Goal: Transaction & Acquisition: Purchase product/service

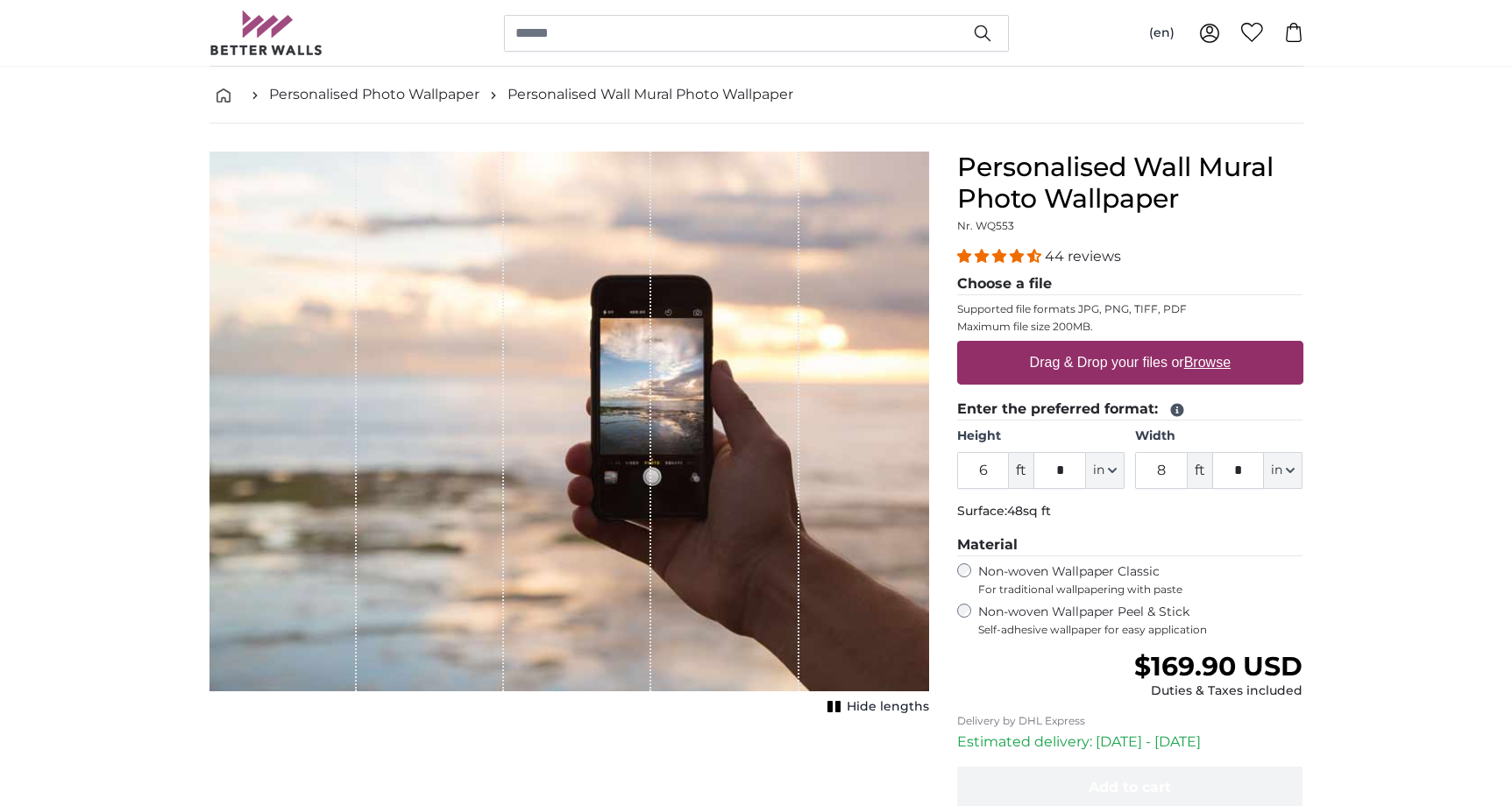
scroll to position [80, 0]
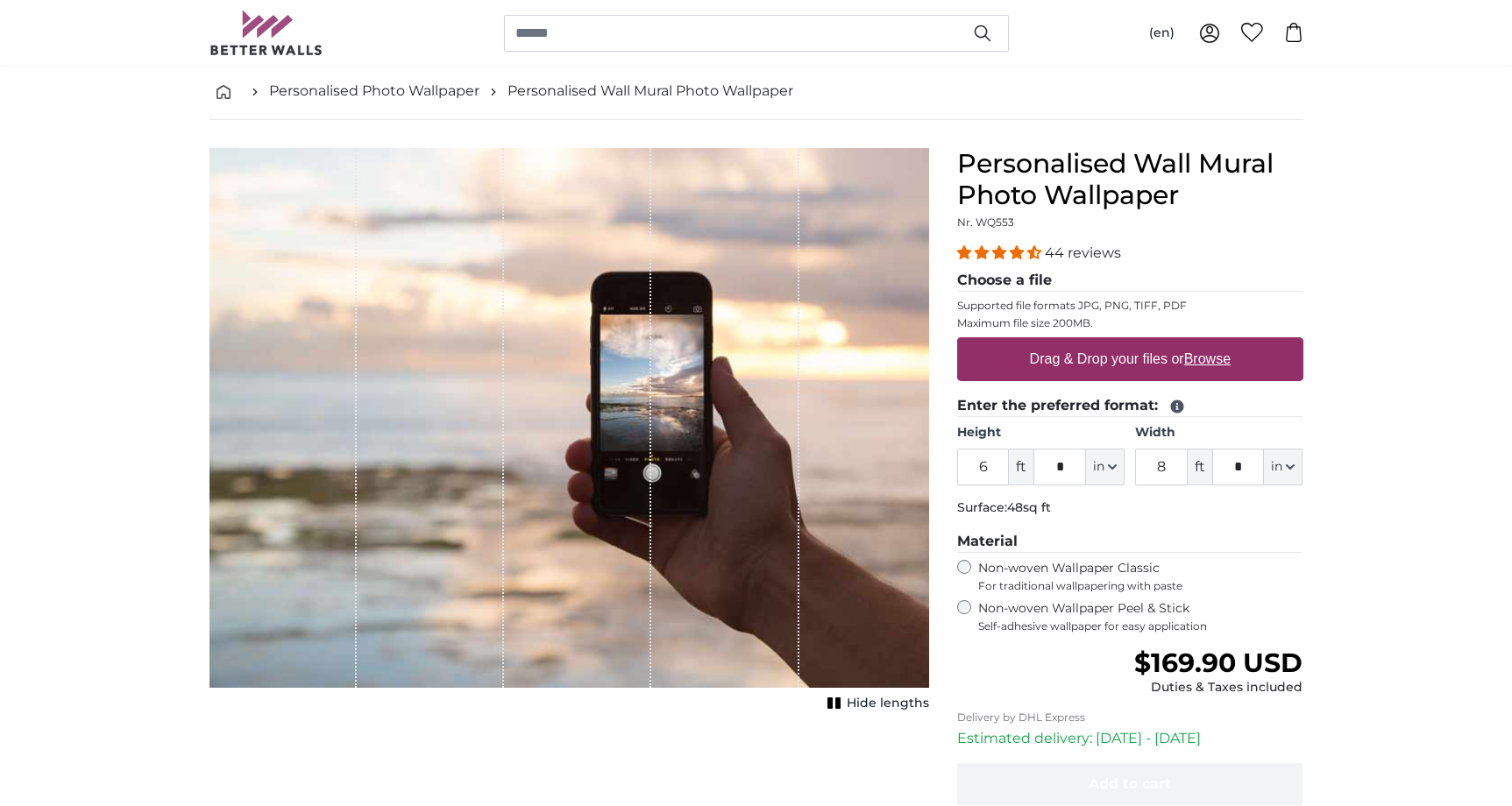
click at [1055, 355] on label "Drag & Drop your files or Browse" at bounding box center [1130, 359] width 215 height 35
click at [1055, 343] on input "Drag & Drop your files or Browse" at bounding box center [1130, 340] width 347 height 6
type input "**********"
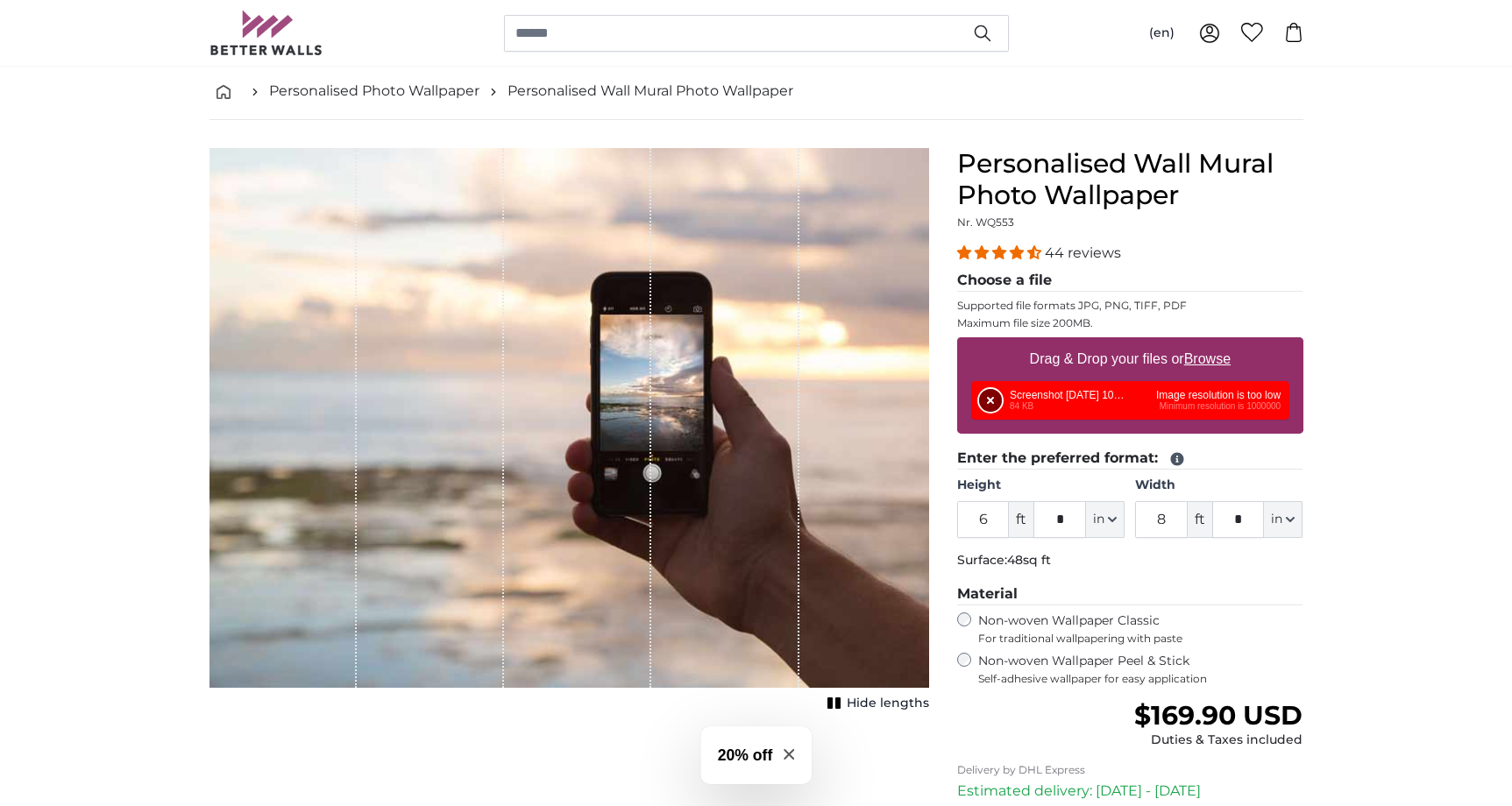
click at [991, 404] on button "Remove" at bounding box center [990, 400] width 23 height 23
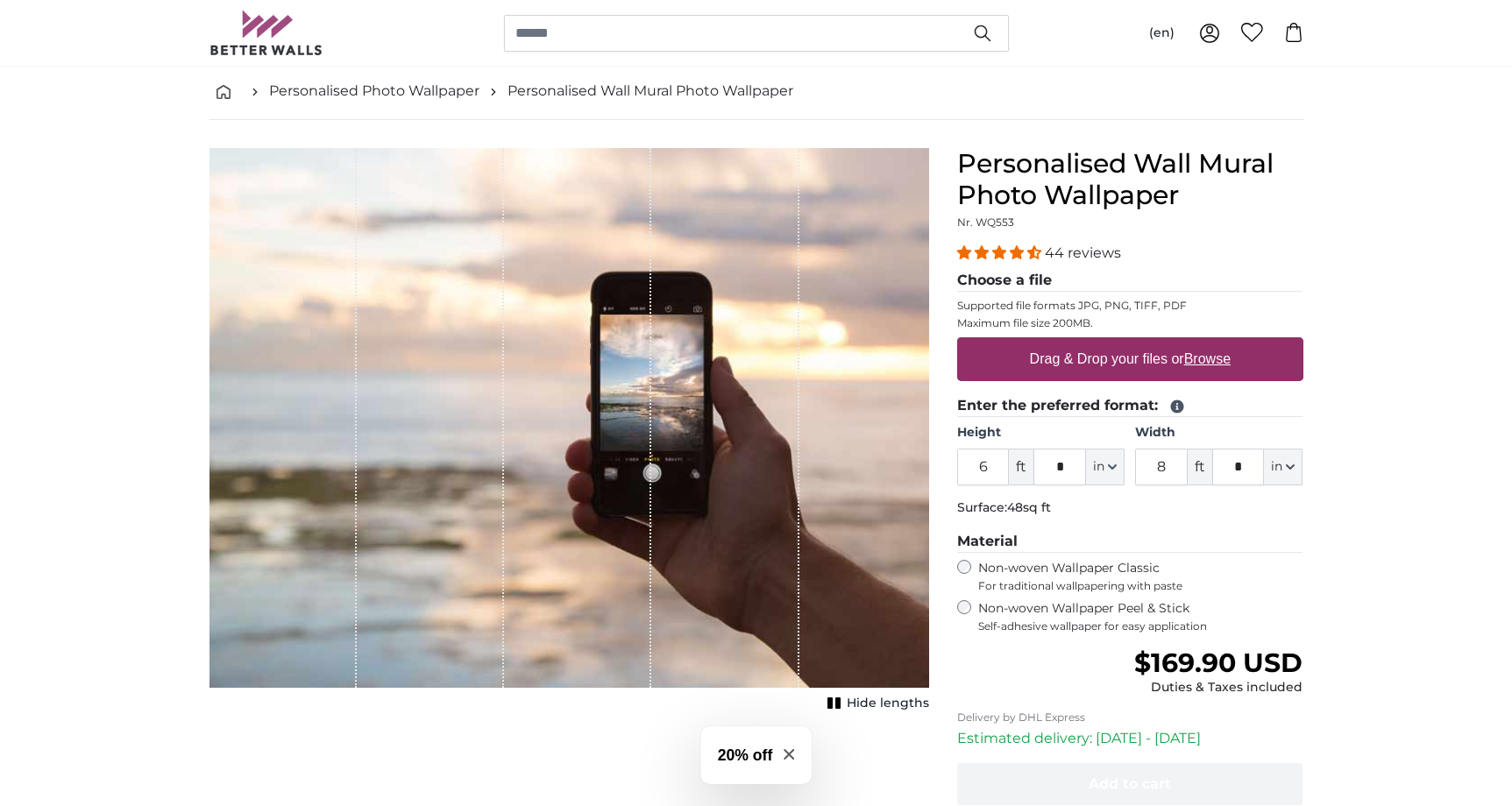
click at [1085, 352] on label "Drag & Drop your files or Browse" at bounding box center [1130, 359] width 215 height 35
click at [1085, 343] on input "Drag & Drop your files or Browse" at bounding box center [1130, 340] width 347 height 6
type input "**********"
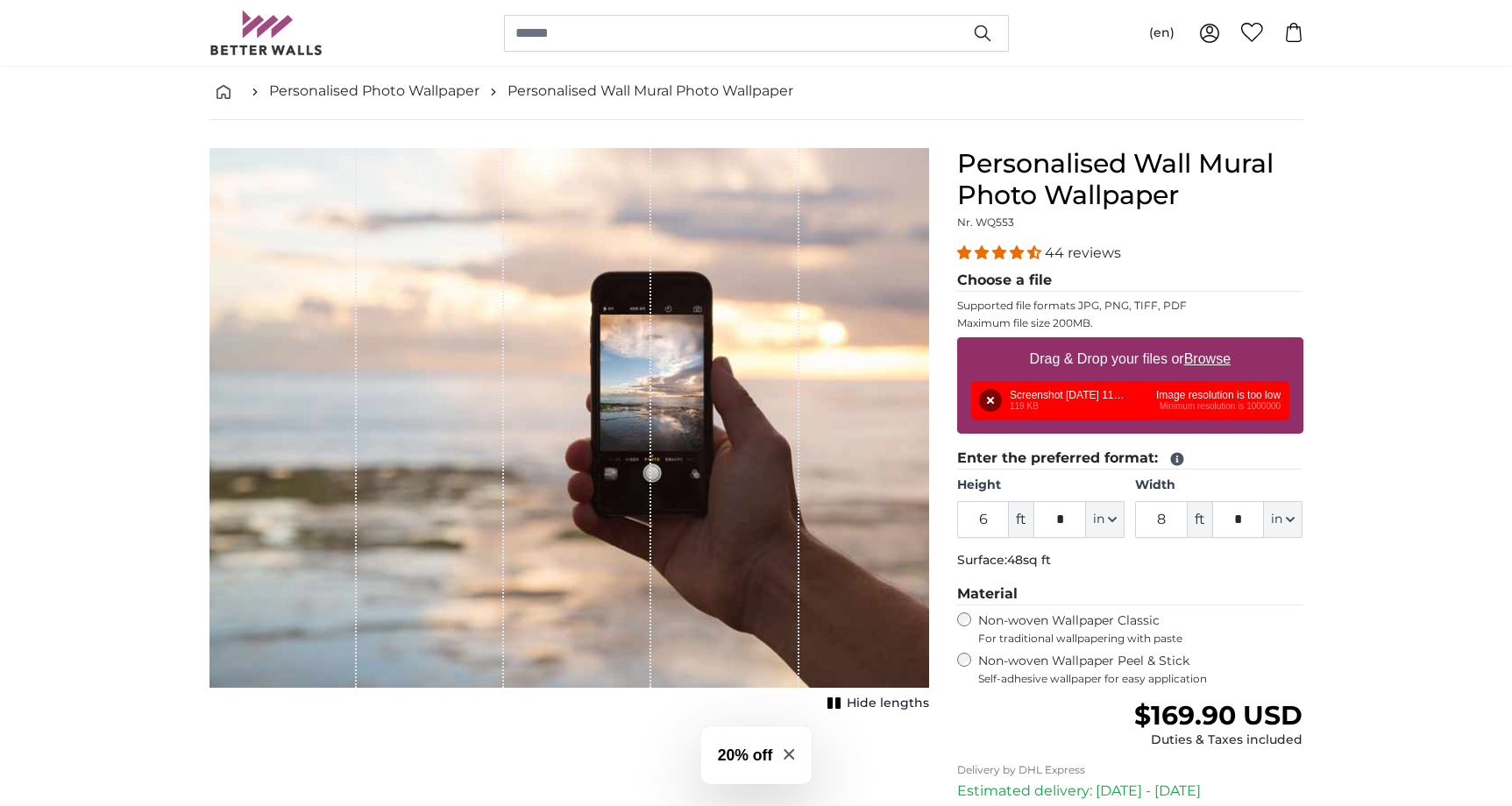
click at [1104, 368] on label "Drag & Drop your files or Browse" at bounding box center [1130, 359] width 215 height 35
click at [1104, 343] on input "Drag & Drop your files or Browse" at bounding box center [1130, 340] width 347 height 6
type input "**********"
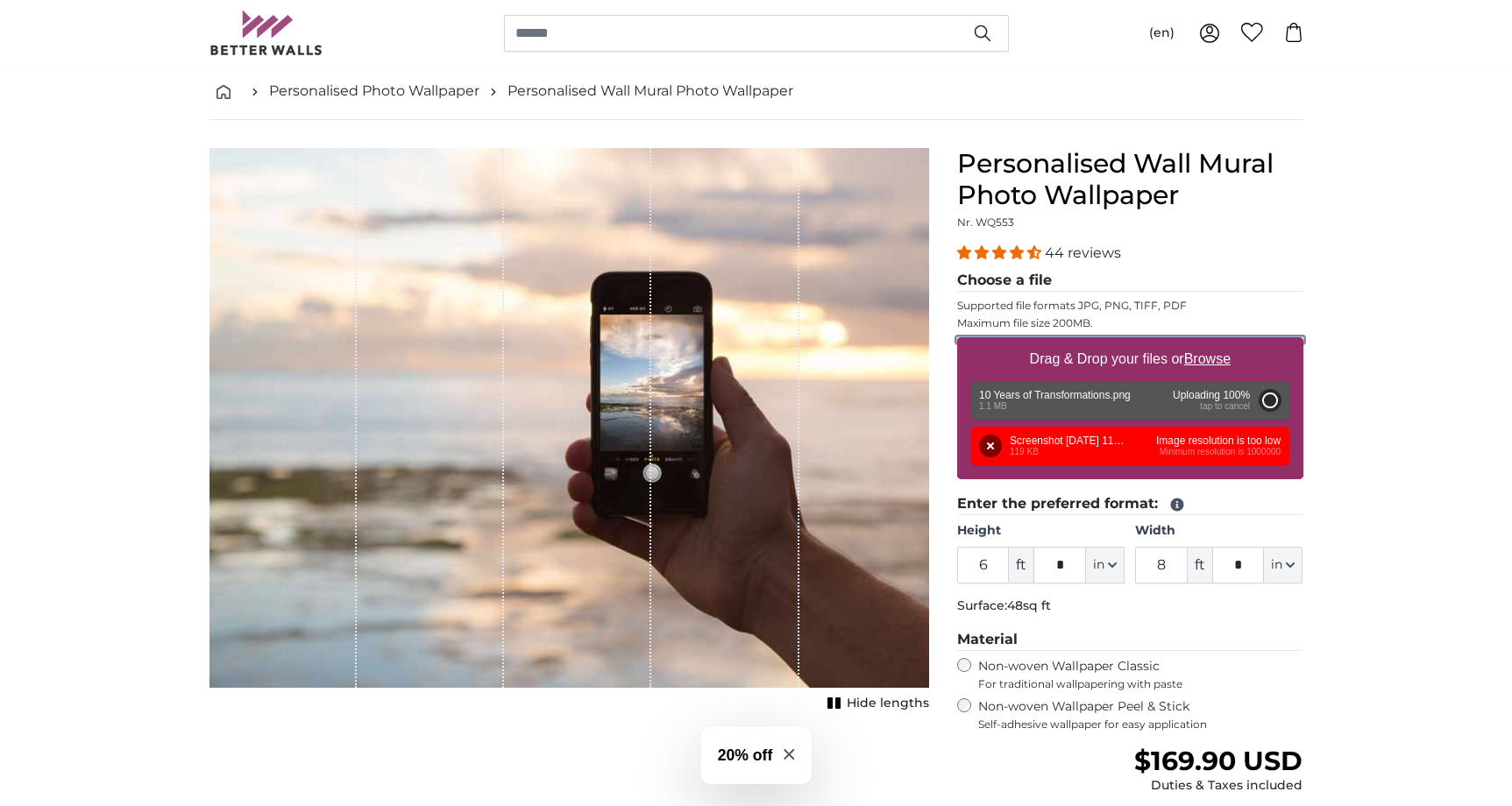
type input "2"
type input "*"
type input "2"
type input "*"
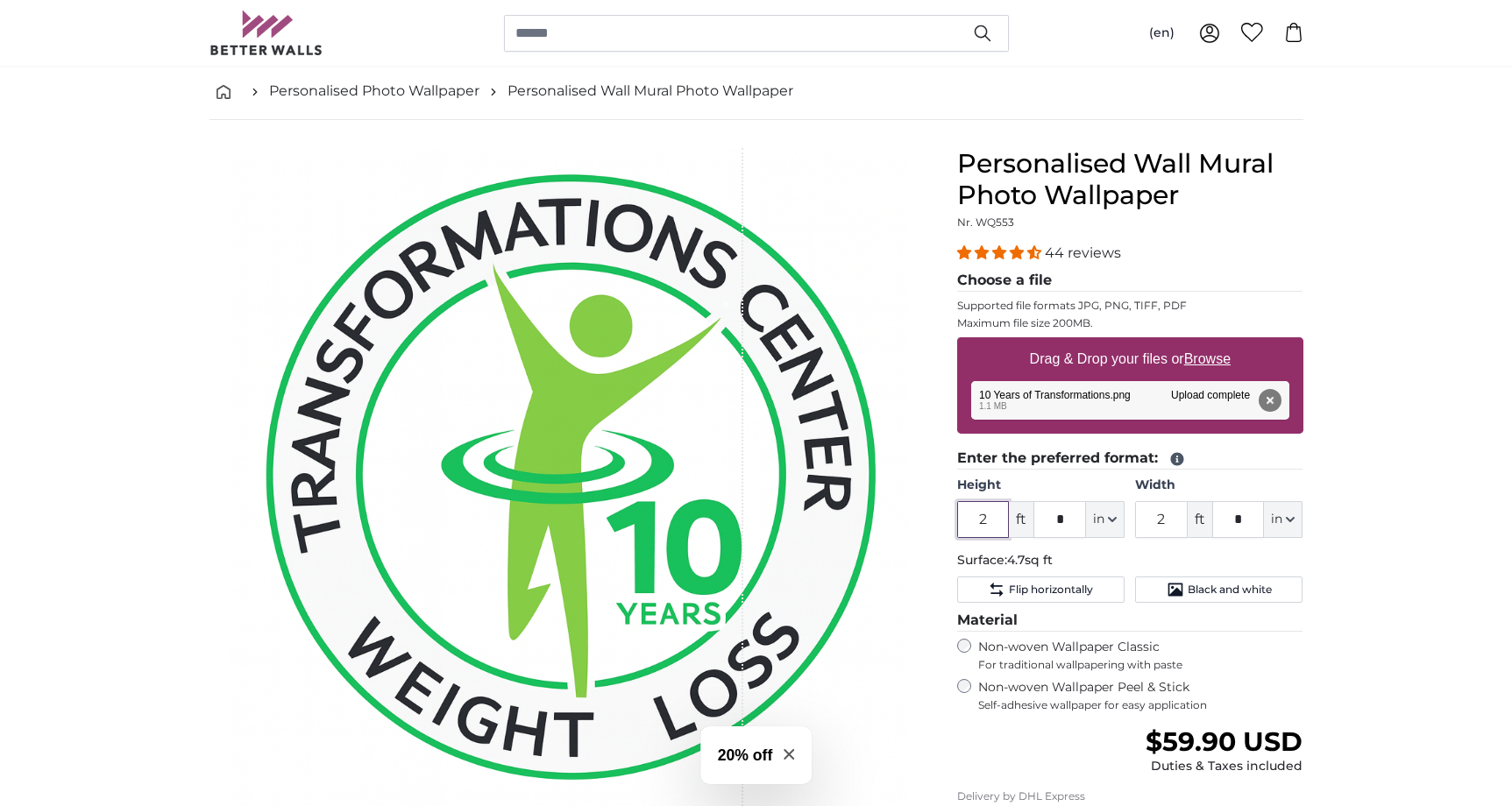
click at [990, 524] on input "2" at bounding box center [984, 519] width 53 height 37
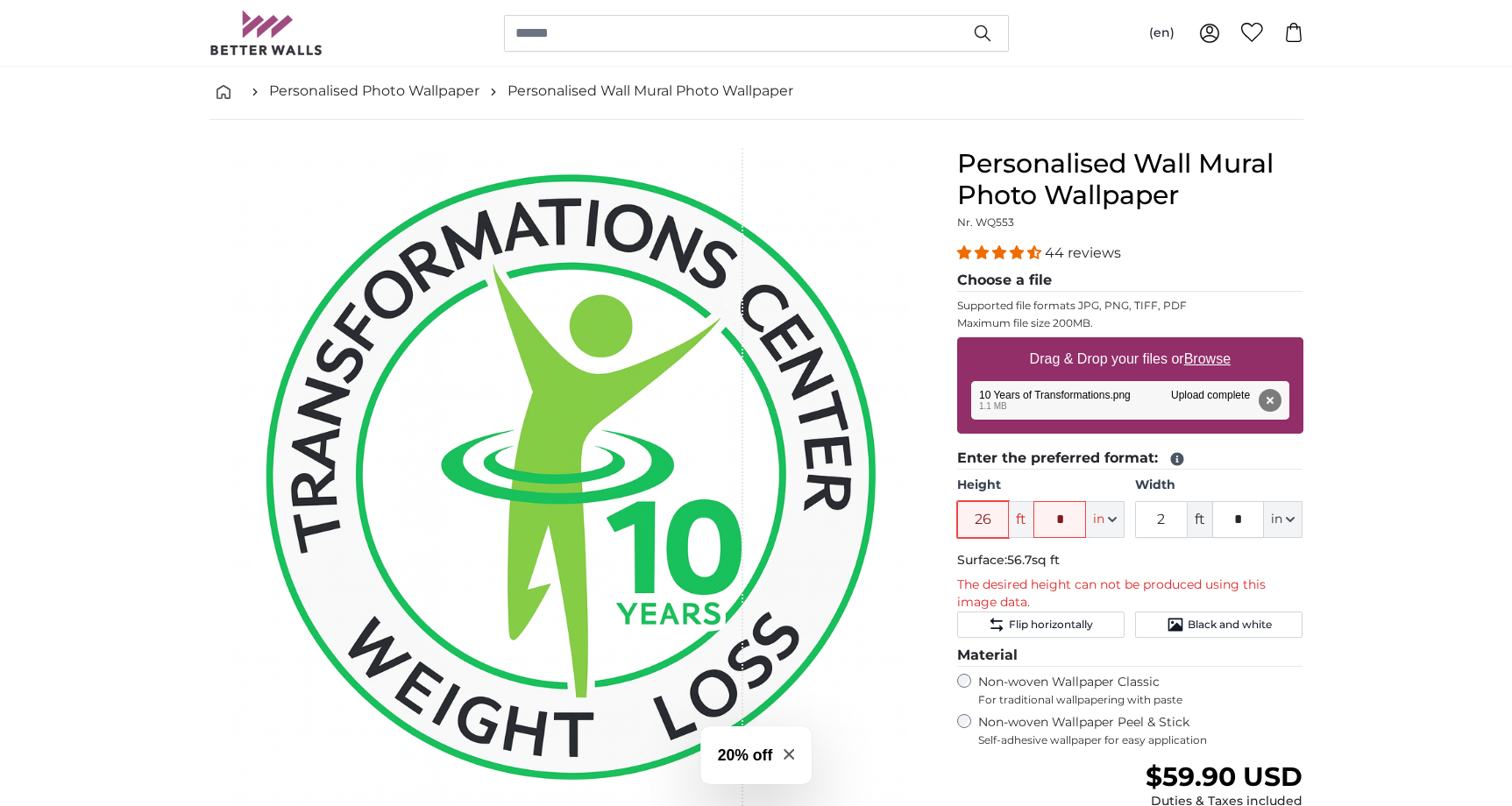
type input "2"
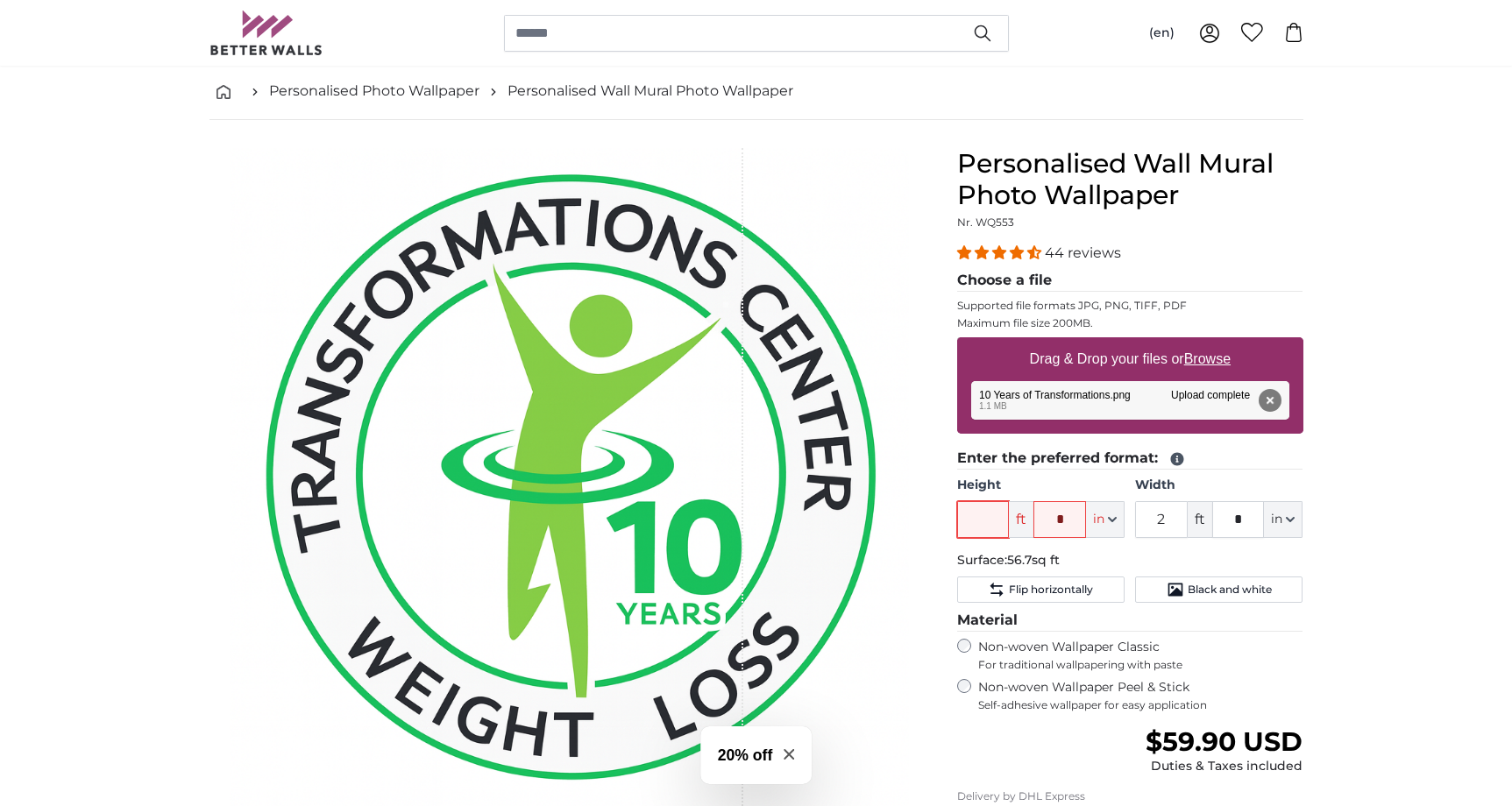
type input "6"
type input "5"
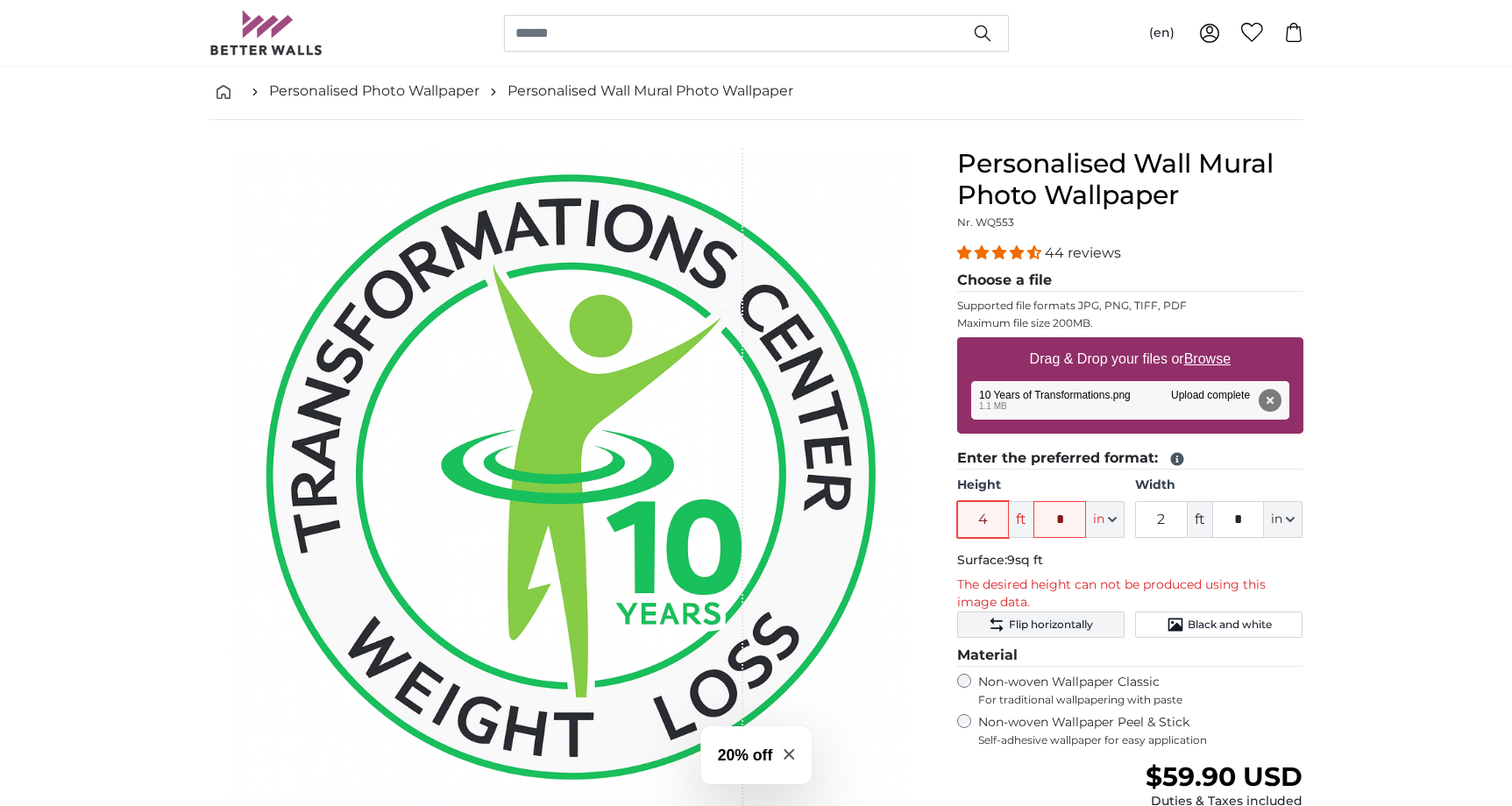
type input "4"
click at [1032, 629] on span "Flip horizontally" at bounding box center [1050, 624] width 84 height 14
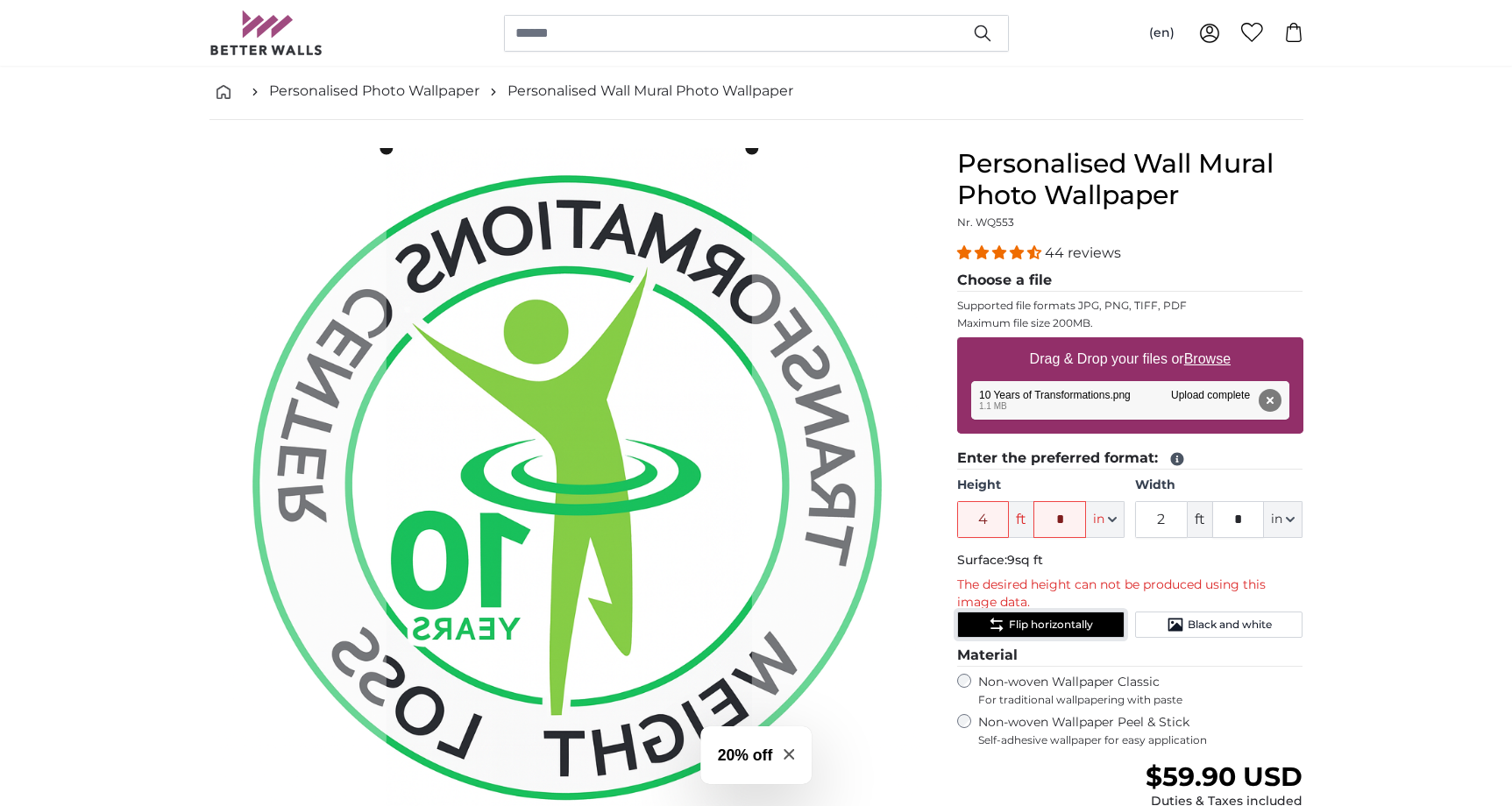
click at [1030, 630] on span "Flip horizontally" at bounding box center [1050, 624] width 84 height 14
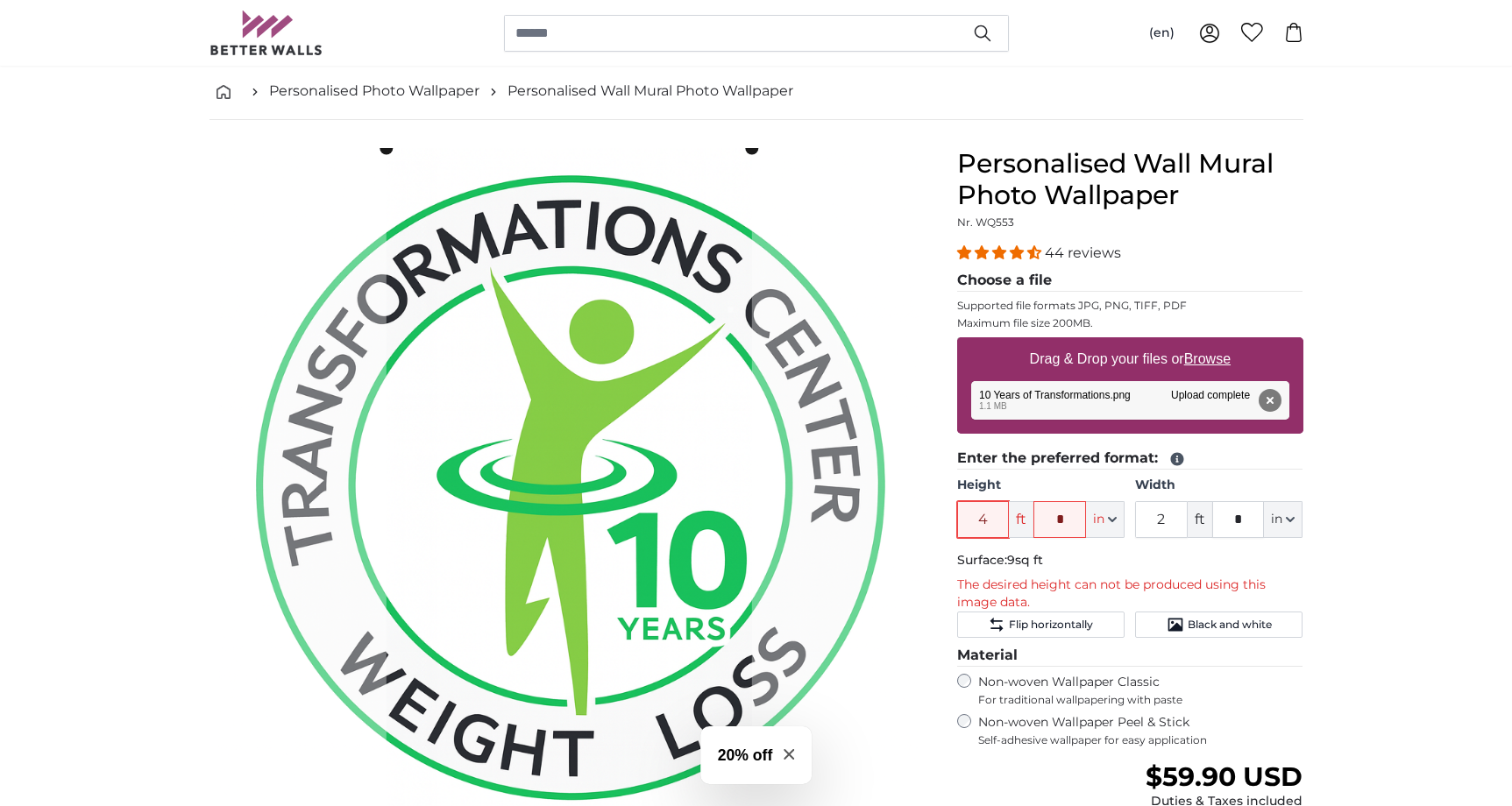
click at [979, 521] on input "4" at bounding box center [984, 519] width 53 height 37
click at [990, 522] on input "4" at bounding box center [984, 519] width 53 height 37
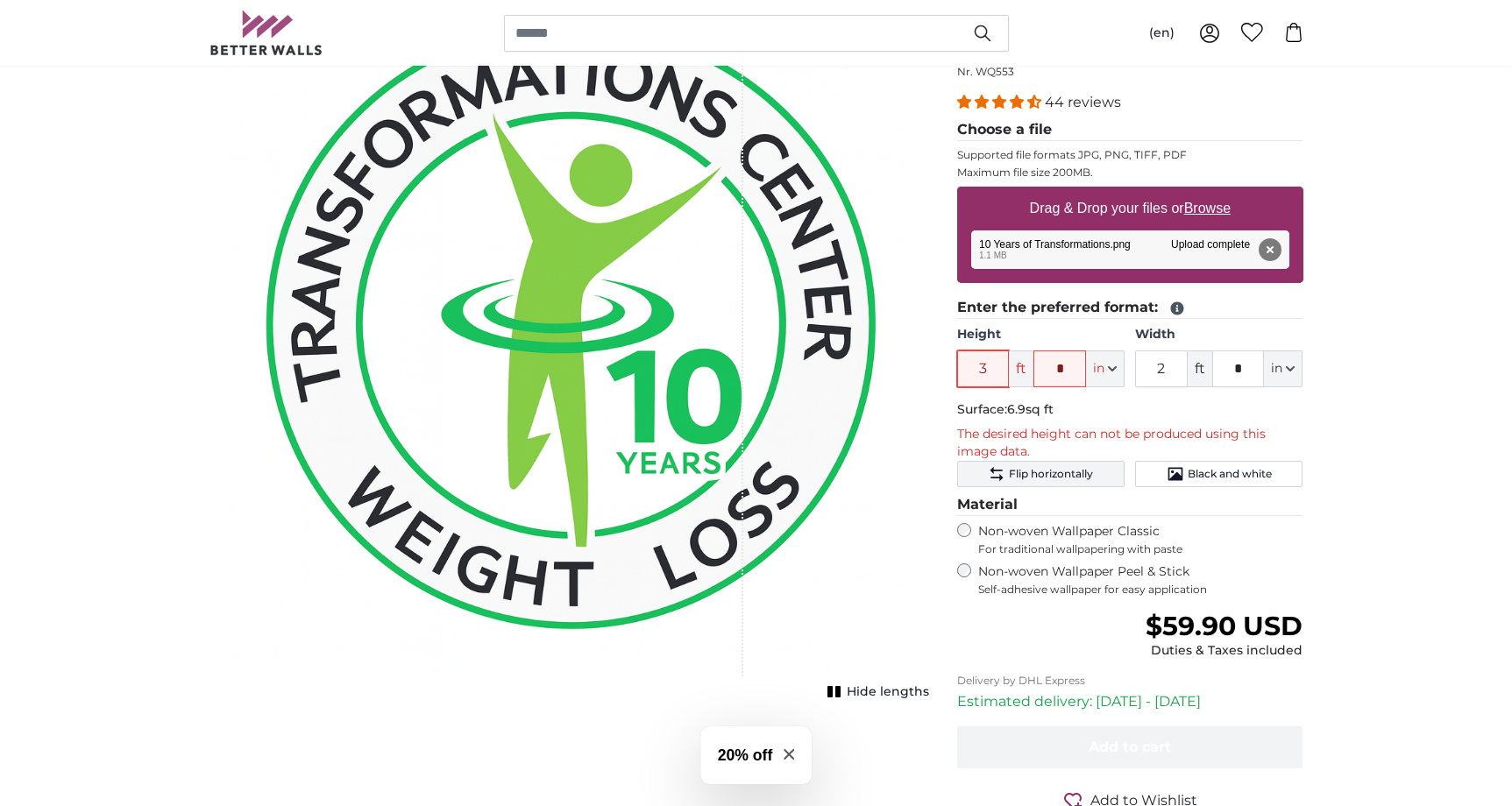
scroll to position [232, 0]
type input "3"
click at [554, 384] on div "1 of 1" at bounding box center [486, 335] width 513 height 679
click at [993, 373] on input "3" at bounding box center [984, 367] width 53 height 37
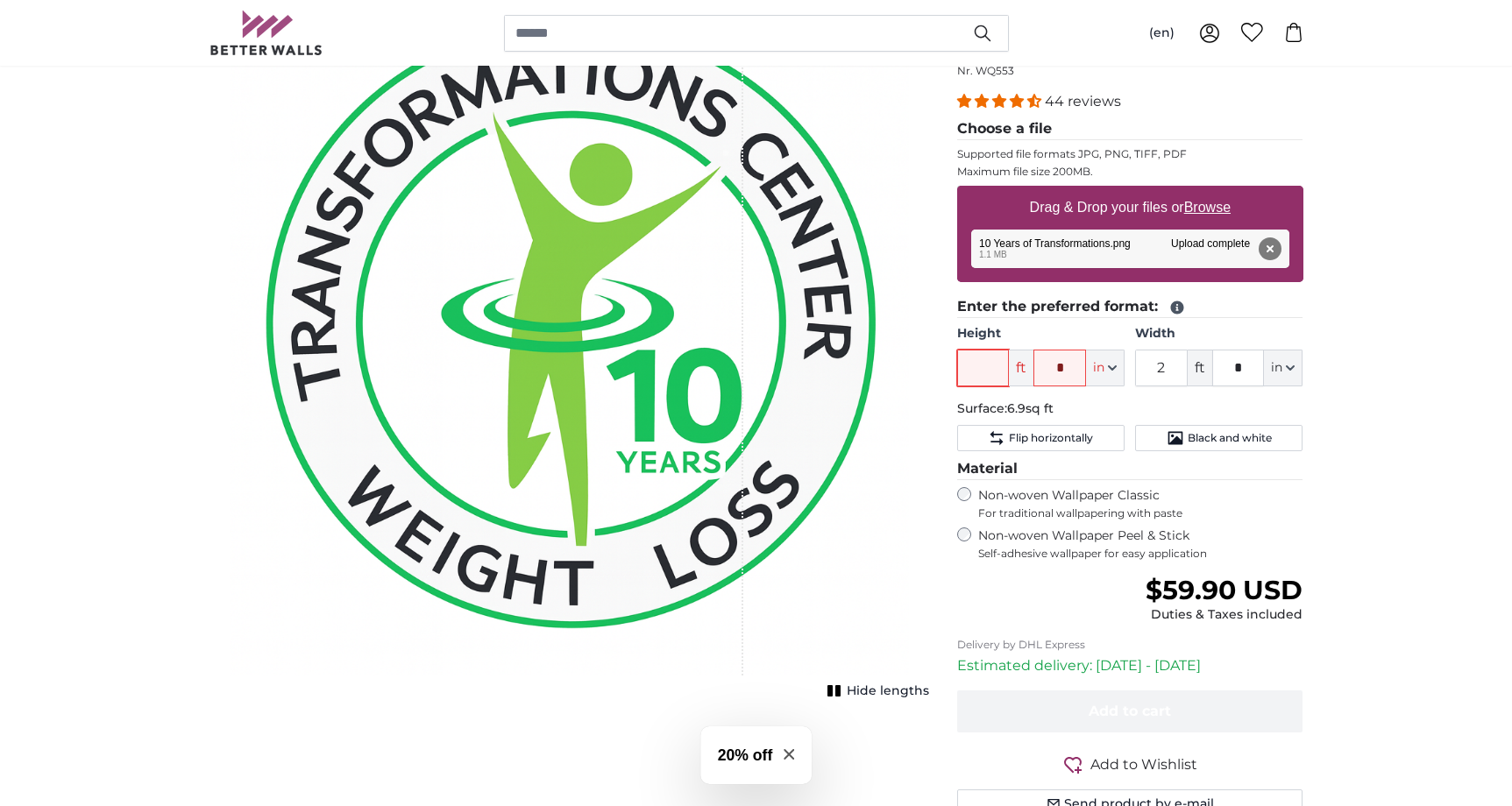
type input "2"
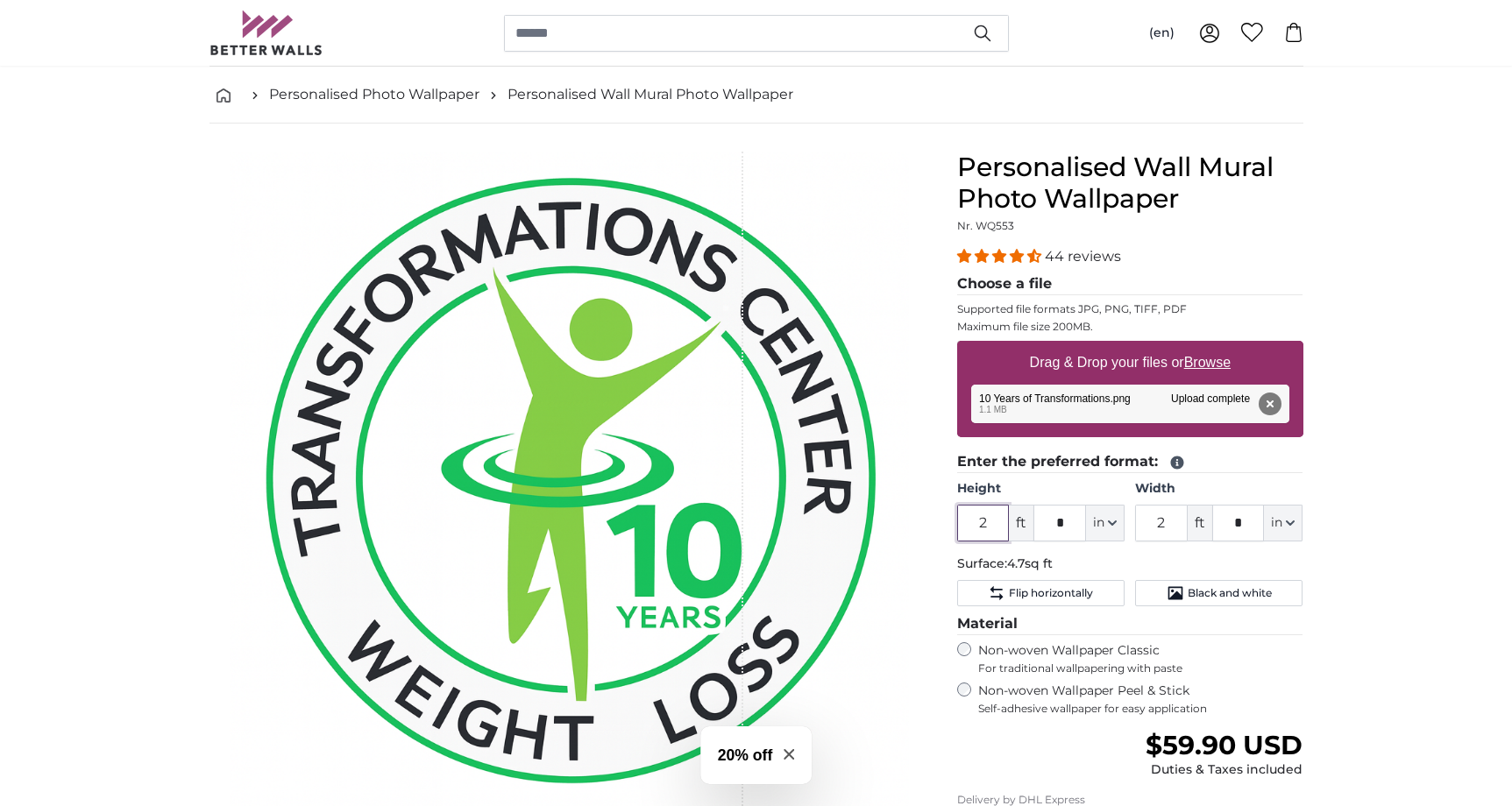
scroll to position [0, 0]
